Goal: Information Seeking & Learning: Check status

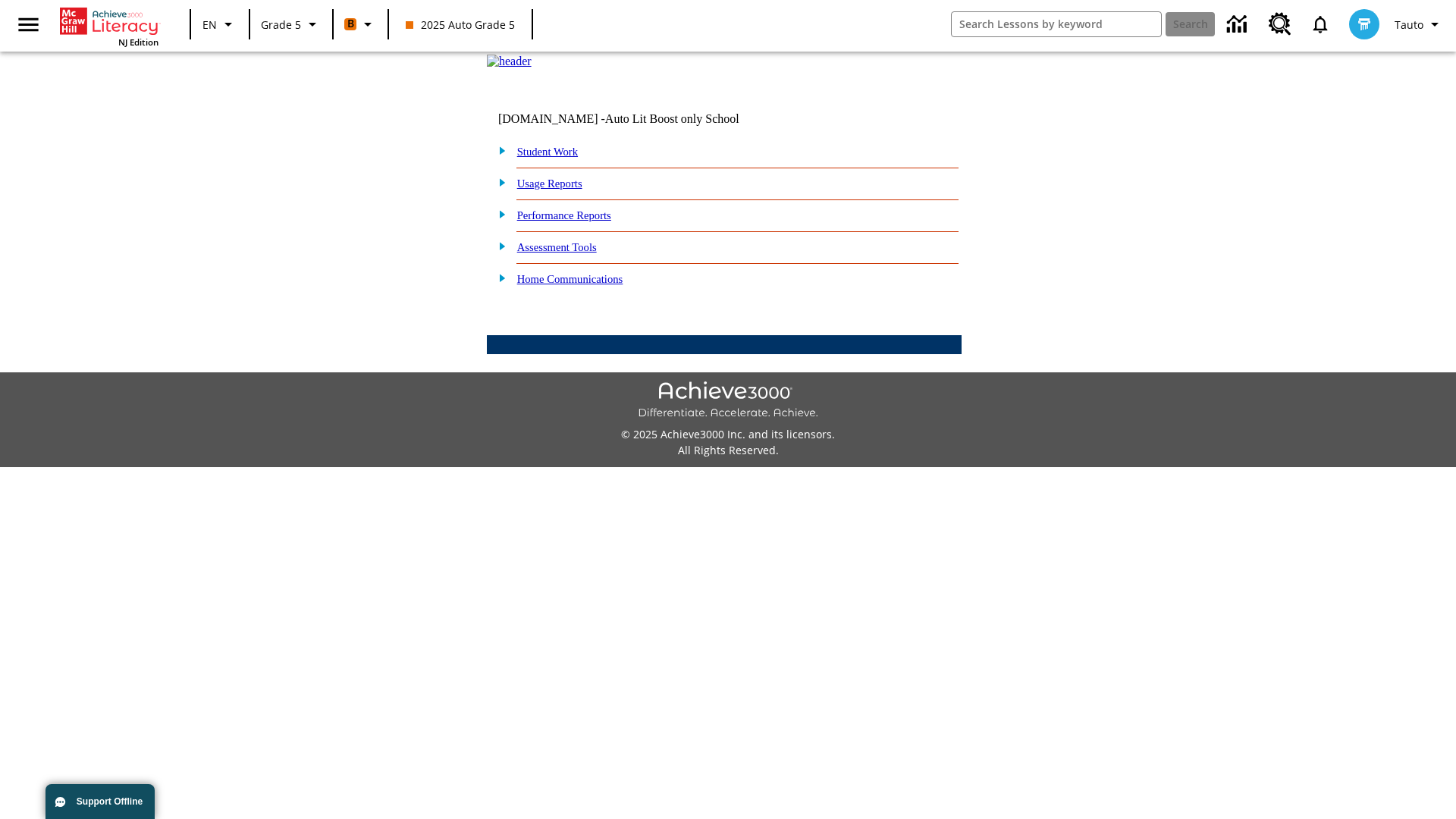
click at [580, 221] on link "Performance Reports" at bounding box center [564, 215] width 94 height 12
click at [0, 0] on link "How are my students performing on reading skills?" at bounding box center [0, 0] width 0 height 0
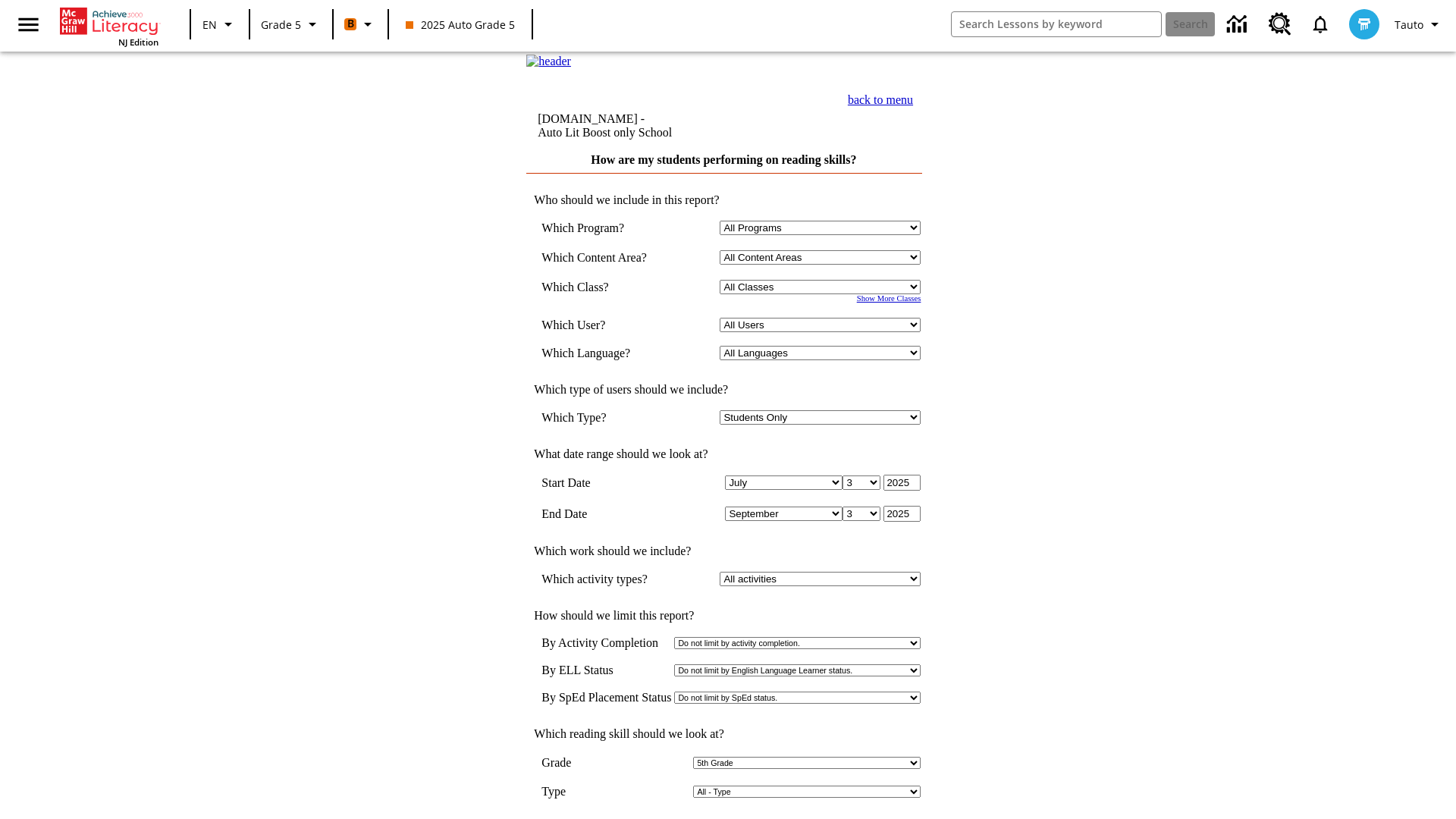
select select "11133131"
click at [823, 332] on select "All Users Cat, Sautoen Cat, Sautoes Cat, Sautoss Donotlogin, Sautoen Twoschools…" at bounding box center [820, 325] width 201 height 15
select select "21437107"
